Goal: Information Seeking & Learning: Learn about a topic

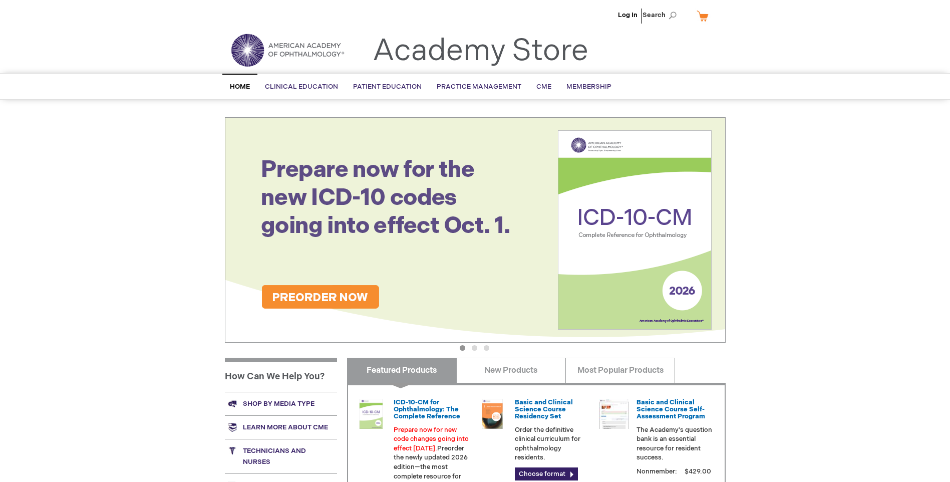
scroll to position [150, 0]
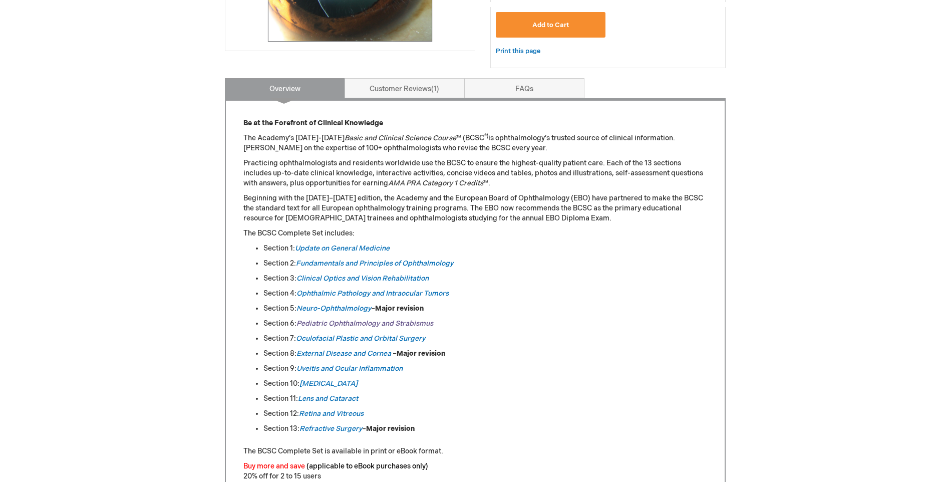
scroll to position [401, 0]
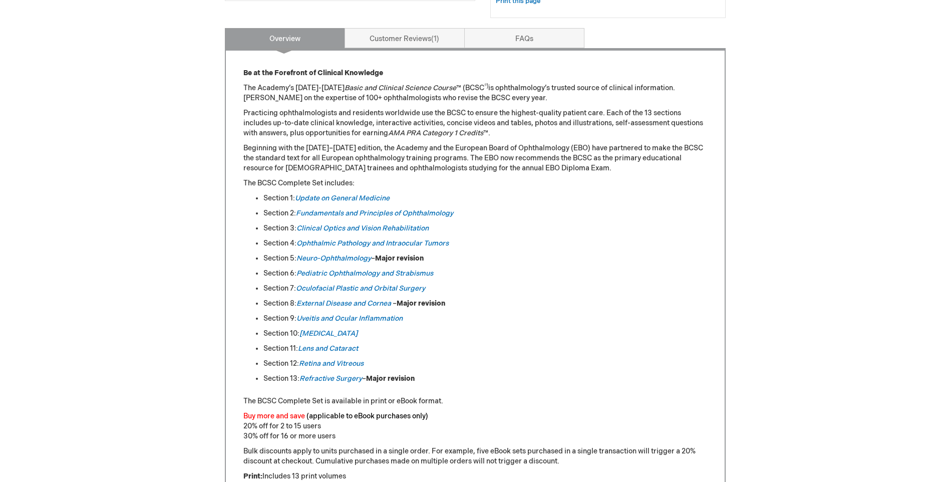
drag, startPoint x: 273, startPoint y: 257, endPoint x: 384, endPoint y: 258, distance: 110.2
click at [384, 258] on li "Section 5: Neuro-Ophthalmology – Major revision" at bounding box center [485, 258] width 444 height 10
drag, startPoint x: 280, startPoint y: 272, endPoint x: 444, endPoint y: 271, distance: 164.3
click at [447, 271] on li "Section 6: Pediatric Ophthalmology and Strabismus" at bounding box center [485, 273] width 444 height 10
drag, startPoint x: 255, startPoint y: 295, endPoint x: 244, endPoint y: 280, distance: 18.3
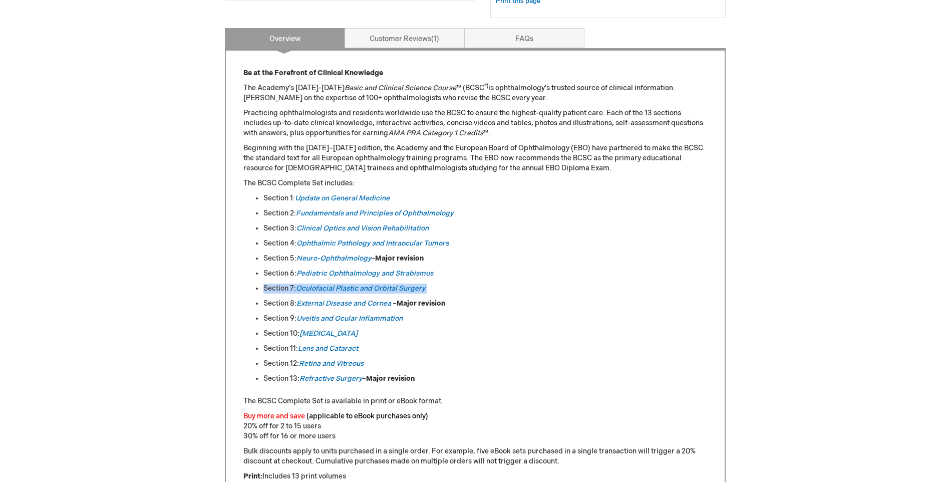
click at [244, 280] on ul "Section 1: Update on General Medicine Section 2: Fundamentals and Principles of…" at bounding box center [475, 288] width 464 height 190
drag, startPoint x: 244, startPoint y: 280, endPoint x: 256, endPoint y: 286, distance: 13.2
click at [263, 286] on li "Section 7: Oculofacial Plastic and Orbital Surgery" at bounding box center [485, 288] width 444 height 10
drag, startPoint x: 256, startPoint y: 288, endPoint x: 328, endPoint y: 282, distance: 71.8
click at [328, 282] on ul "Section 1: Update on General Medicine Section 2: Fundamentals and Principles of…" at bounding box center [475, 288] width 464 height 190
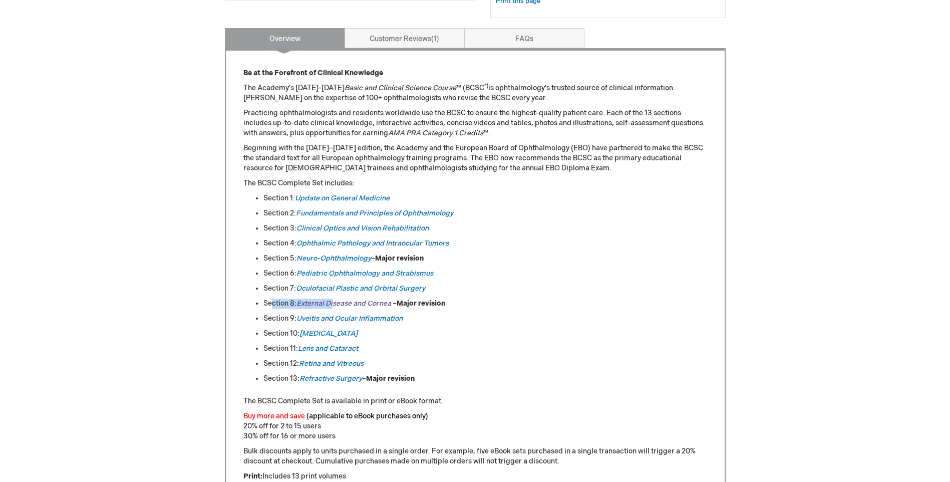
drag, startPoint x: 275, startPoint y: 307, endPoint x: 342, endPoint y: 303, distance: 66.7
click at [341, 302] on li "Section 8: External Disease and Cornea – Major revision" at bounding box center [485, 303] width 444 height 10
click at [266, 301] on li "Section 8: External Disease and Cornea – Major revision" at bounding box center [485, 303] width 444 height 10
drag, startPoint x: 312, startPoint y: 301, endPoint x: 425, endPoint y: 306, distance: 113.3
click at [425, 306] on li "Section 8: External Disease and Cornea – Major revision" at bounding box center [485, 303] width 444 height 10
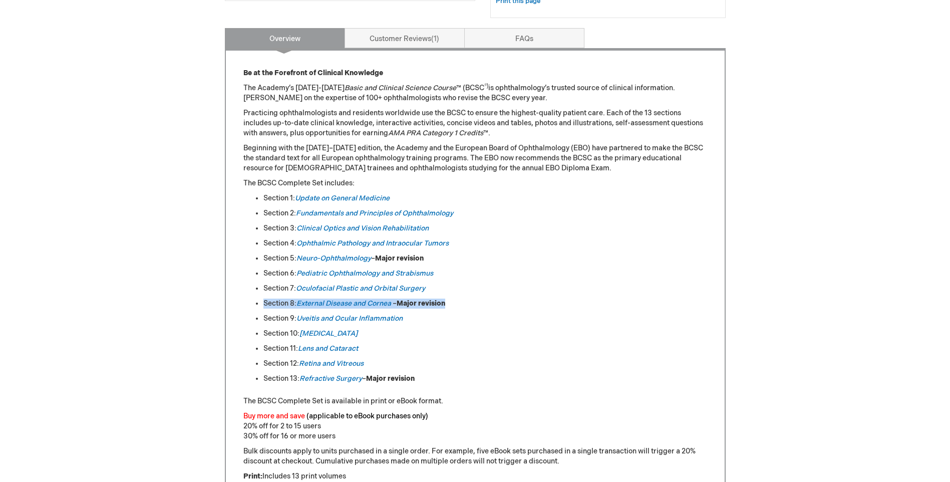
drag, startPoint x: 425, startPoint y: 306, endPoint x: 439, endPoint y: 300, distance: 15.3
click at [439, 300] on strong "Major revision" at bounding box center [421, 303] width 49 height 9
drag, startPoint x: 425, startPoint y: 301, endPoint x: 288, endPoint y: 303, distance: 136.7
click at [288, 303] on li "Section 8: External Disease and Cornea – Major revision" at bounding box center [485, 303] width 444 height 10
drag, startPoint x: 288, startPoint y: 303, endPoint x: 284, endPoint y: 291, distance: 12.4
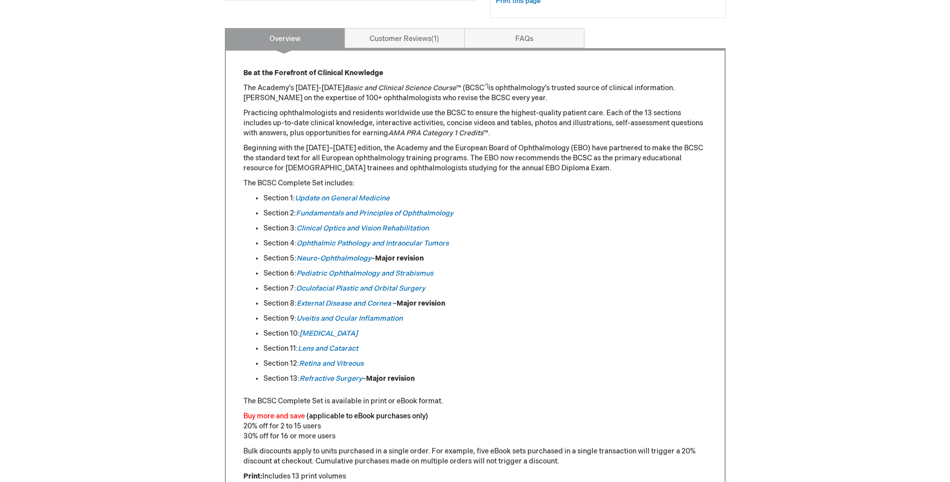
click at [284, 291] on li "Section 7: Oculofacial Plastic and Orbital Surgery" at bounding box center [485, 288] width 444 height 10
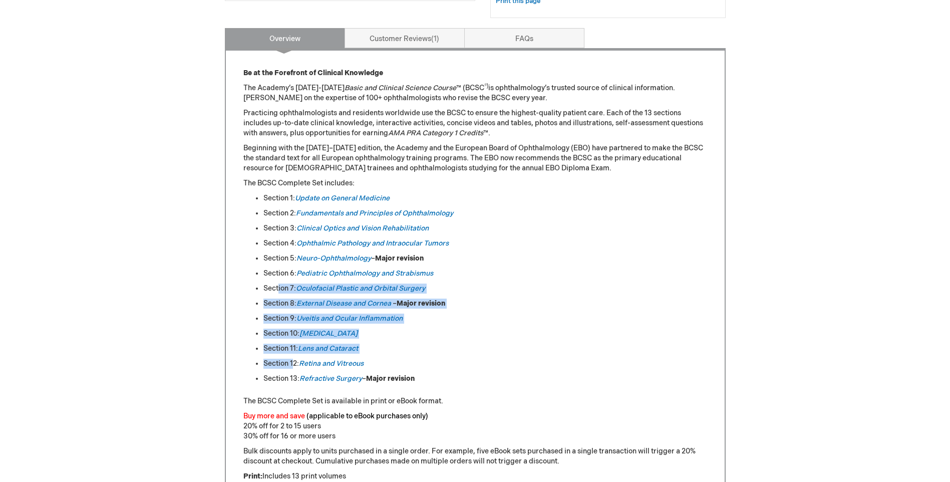
drag, startPoint x: 278, startPoint y: 287, endPoint x: 292, endPoint y: 366, distance: 79.3
click at [292, 366] on ul "Section 1: Update on General Medicine Section 2: Fundamentals and Principles of…" at bounding box center [475, 288] width 464 height 190
click at [292, 365] on li "Section 12: Retina and Vitreous" at bounding box center [485, 364] width 444 height 10
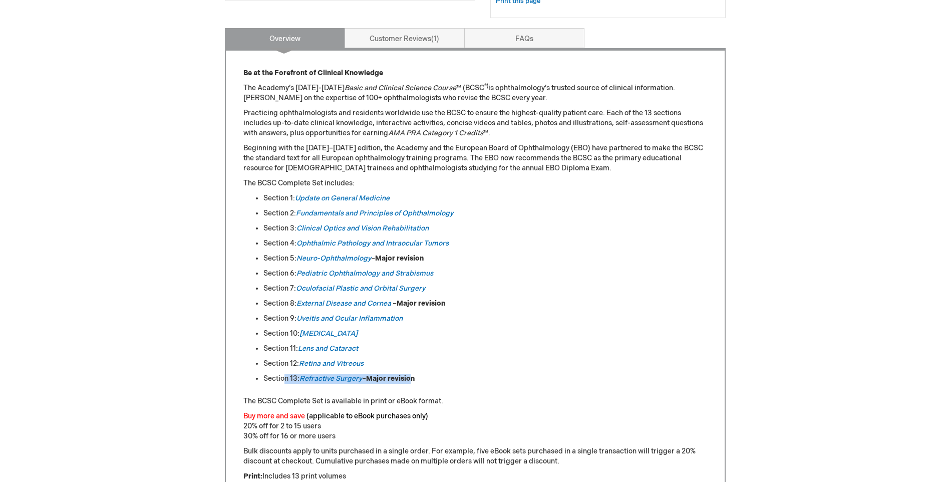
drag, startPoint x: 286, startPoint y: 378, endPoint x: 413, endPoint y: 374, distance: 126.8
click at [413, 374] on li "Section 13: Refractive Surgery – Major revision" at bounding box center [485, 379] width 444 height 10
click at [436, 372] on ul "Section 1: Update on General Medicine Section 2: Fundamentals and Principles of…" at bounding box center [475, 288] width 464 height 190
drag, startPoint x: 422, startPoint y: 372, endPoint x: 386, endPoint y: 365, distance: 37.2
click at [385, 365] on ul "Section 1: Update on General Medicine Section 2: Fundamentals and Principles of…" at bounding box center [475, 288] width 464 height 190
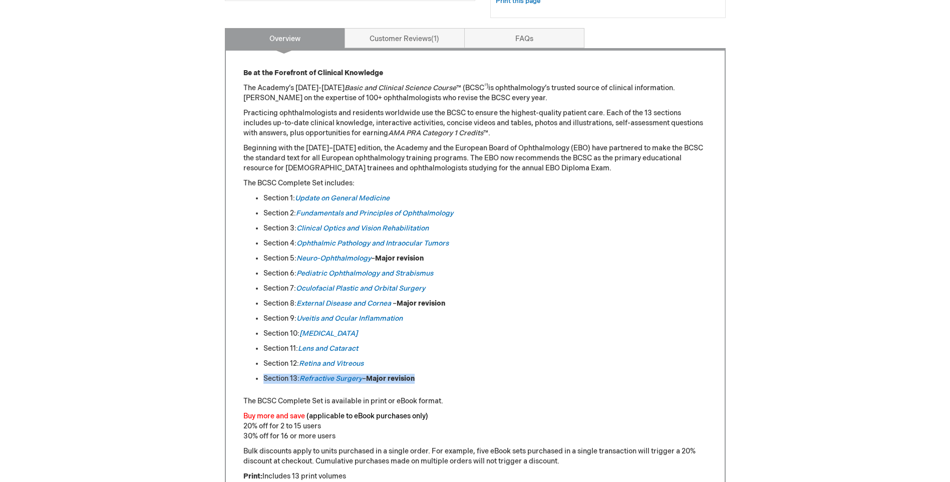
click at [386, 365] on li "Section 12: Retina and Vitreous" at bounding box center [485, 364] width 444 height 10
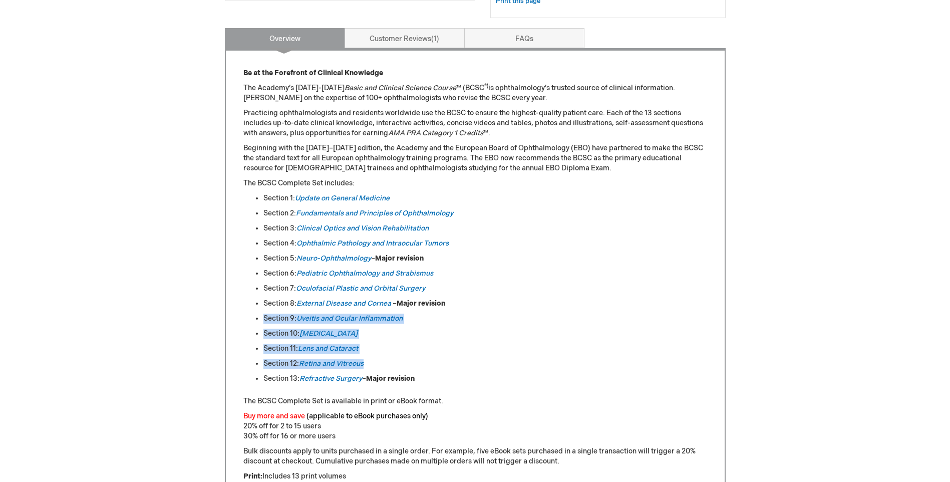
drag, startPoint x: 378, startPoint y: 365, endPoint x: 457, endPoint y: 298, distance: 103.4
click at [457, 298] on ul "Section 1: Update on General Medicine Section 2: Fundamentals and Principles of…" at bounding box center [475, 288] width 464 height 190
drag, startPoint x: 457, startPoint y: 298, endPoint x: 430, endPoint y: 351, distance: 59.1
click at [430, 351] on li "Section 11: Lens and Cataract" at bounding box center [485, 349] width 444 height 10
